Goal: Communication & Community: Answer question/provide support

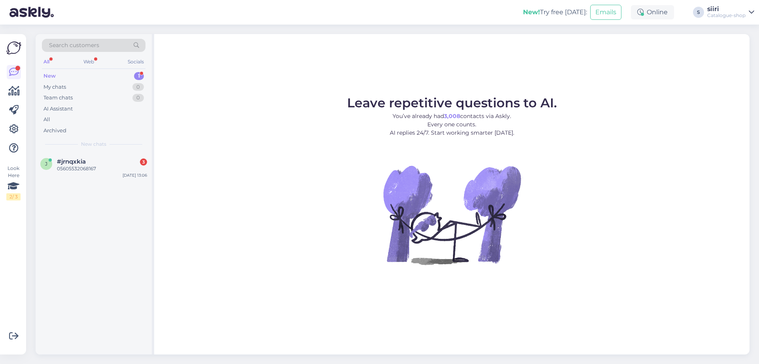
click at [78, 164] on span "#jrnqxkia" at bounding box center [71, 161] width 29 height 7
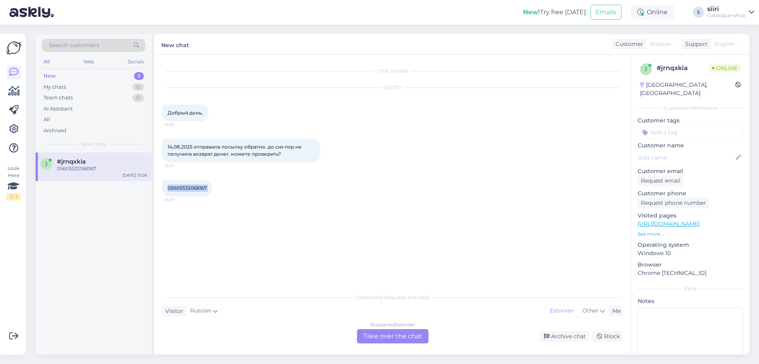
drag, startPoint x: 167, startPoint y: 187, endPoint x: 213, endPoint y: 187, distance: 46.3
click at [212, 187] on div "05605532068167 13:07" at bounding box center [187, 188] width 50 height 17
copy div "05605532068167 13:07"
click at [663, 175] on div "Request email" at bounding box center [661, 180] width 46 height 11
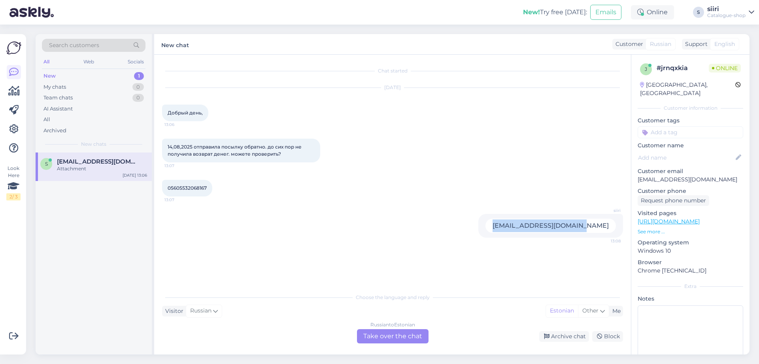
drag, startPoint x: 611, startPoint y: 226, endPoint x: 528, endPoint y: 225, distance: 82.7
click at [528, 225] on div "[EMAIL_ADDRESS][DOMAIN_NAME]" at bounding box center [551, 225] width 131 height 14
copy div "[EMAIL_ADDRESS][DOMAIN_NAME]"
click at [210, 318] on div "Choose the language and reply Visitor Russian Me Estonian Other Russian to Esto…" at bounding box center [392, 316] width 461 height 54
click at [411, 335] on div "Russian to Estonian Take over the chat" at bounding box center [393, 336] width 72 height 14
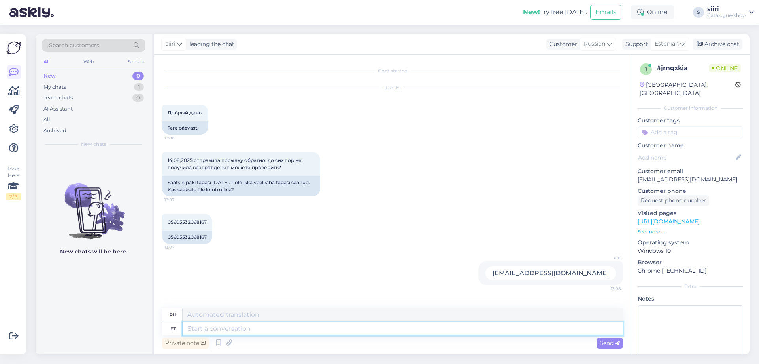
click at [212, 326] on textarea at bounding box center [403, 328] width 441 height 13
type textarea "T"
type textarea "Т"
type textarea "Tagastus"
type textarea "Возвращаться"
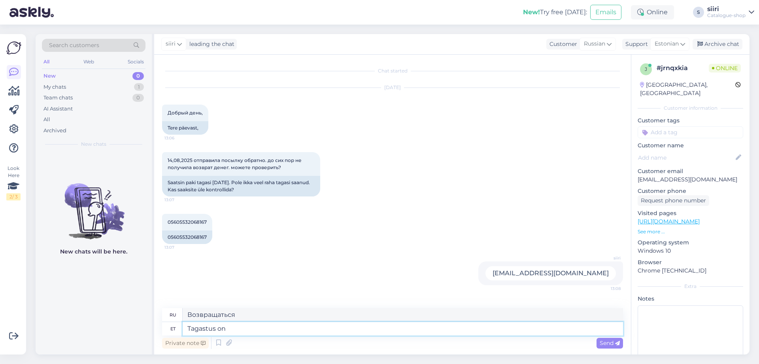
type textarea "Tagastus on"
type textarea "Возврат есть"
type textarea "Tagastus on käideldud"
type textarea "Возврат обработан."
type textarea "Tagastus on käideldud, l"
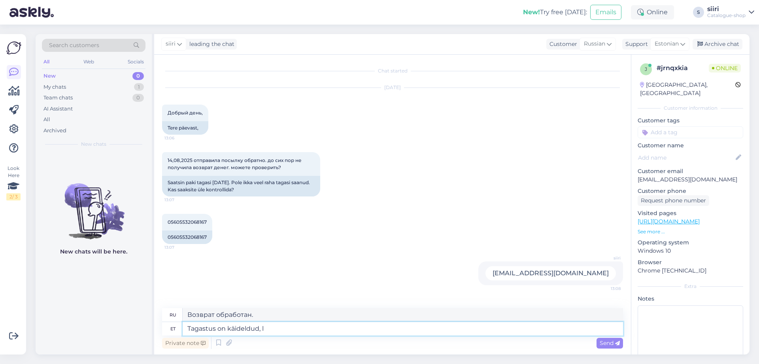
type textarea "Возврат был обработан,"
type textarea "Tagastus on käideldud, lähipäeva"
type textarea "Возврат будет обработан в течение ближайших нескольких дней."
type textarea "Tagastus on käideldud, lähipäevadel"
type textarea "Возврат обработан, в ближайшие дни"
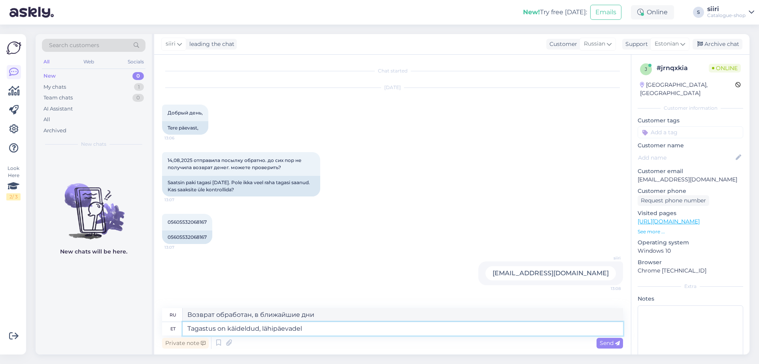
type textarea "Tagastus on käideldud, lähipäevadel t"
type textarea "Возврат обработан, будет отправлен в ближайшие дни."
type textarea "Tagastus on käideldud, lähipäevadel tehakse tagasimakse"
type textarea "Возврат обработан, будет осуществлен в ближайшие дни."
type textarea "Tagastus on käideldud, lähipäevadel tehakse tagasimakse"
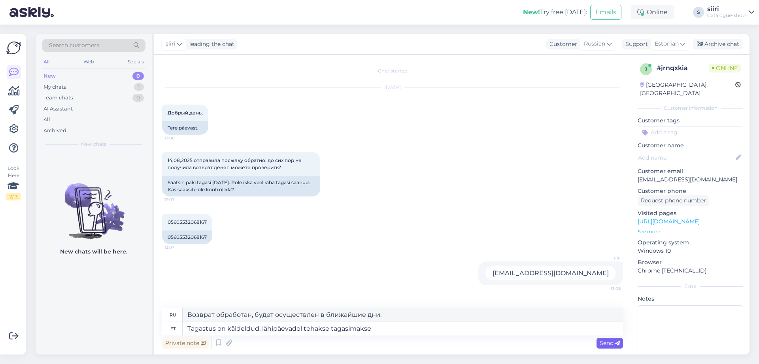
click at [611, 343] on span "Send" at bounding box center [610, 342] width 20 height 7
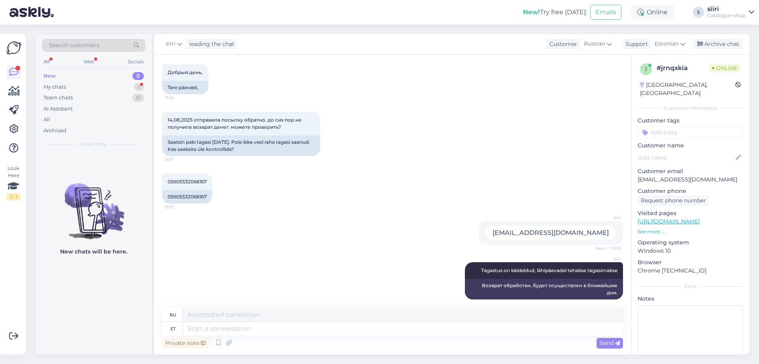
scroll to position [88, 0]
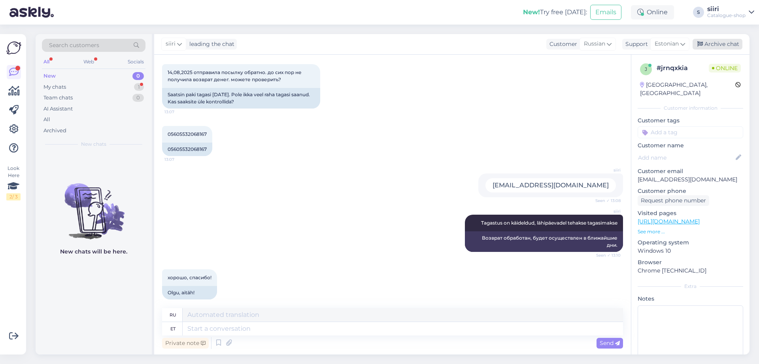
click at [721, 40] on div "Archive chat" at bounding box center [718, 44] width 50 height 11
